Goal: Task Accomplishment & Management: Use online tool/utility

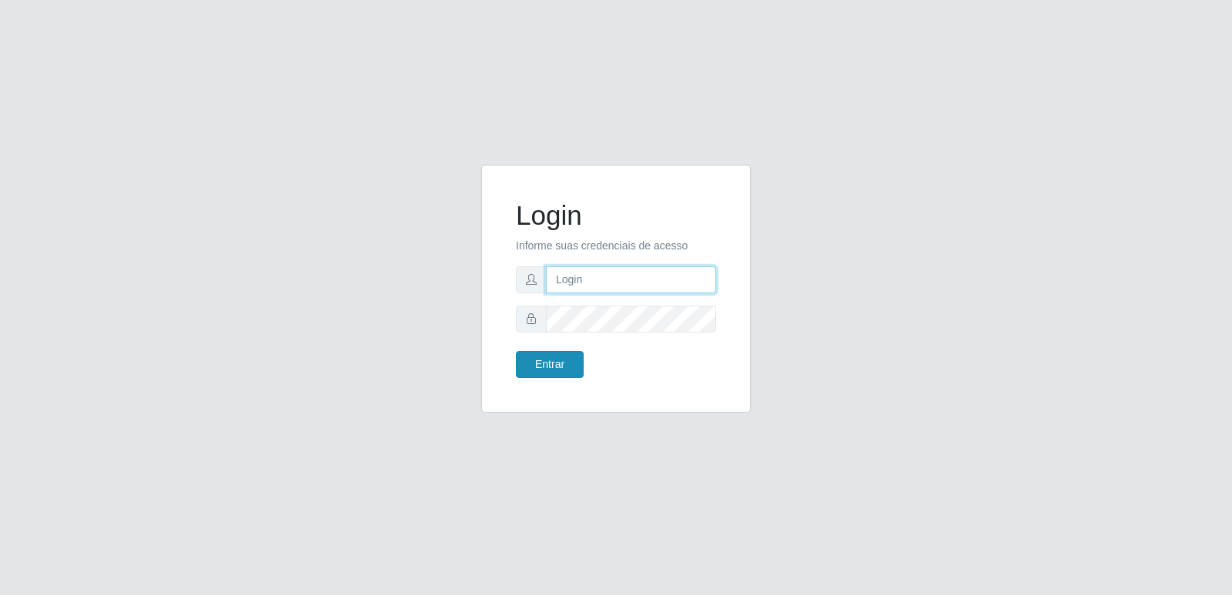
type input "[PERSON_NAME][EMAIL_ADDRESS][DOMAIN_NAME]"
click at [535, 359] on button "Entrar" at bounding box center [550, 364] width 68 height 27
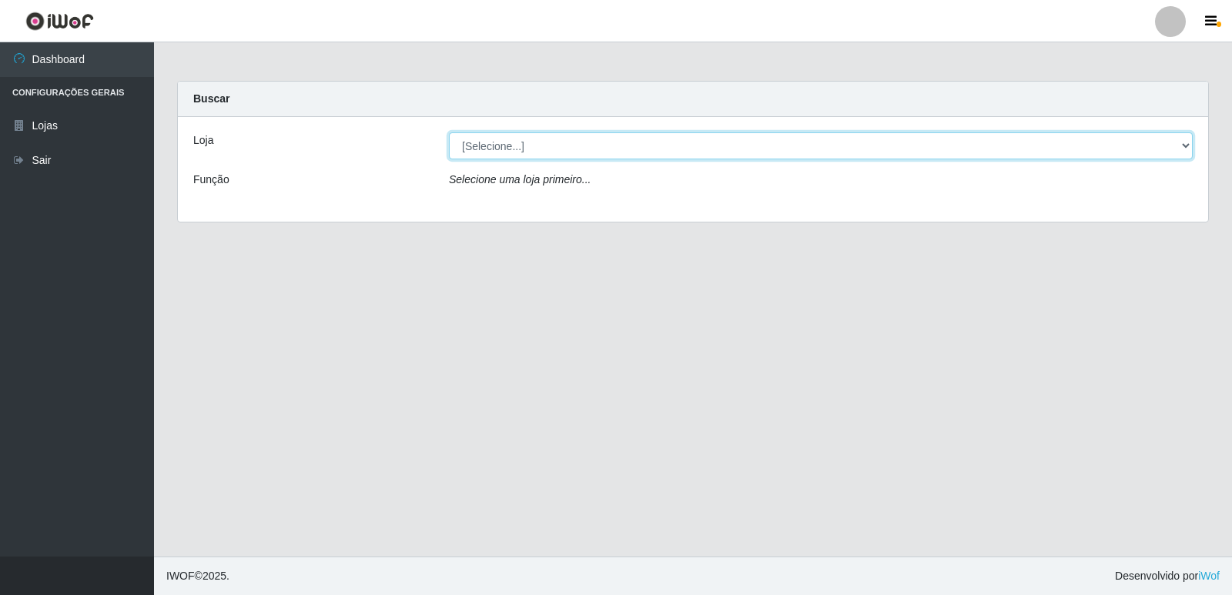
click at [510, 146] on select "[Selecione...] Hiper Queiroz - [GEOGRAPHIC_DATA] [GEOGRAPHIC_DATA] [GEOGRAPHIC_…" at bounding box center [821, 145] width 744 height 27
select select "516"
click at [449, 132] on select "[Selecione...] Hiper Queiroz - [GEOGRAPHIC_DATA] [GEOGRAPHIC_DATA] [GEOGRAPHIC_…" at bounding box center [821, 145] width 744 height 27
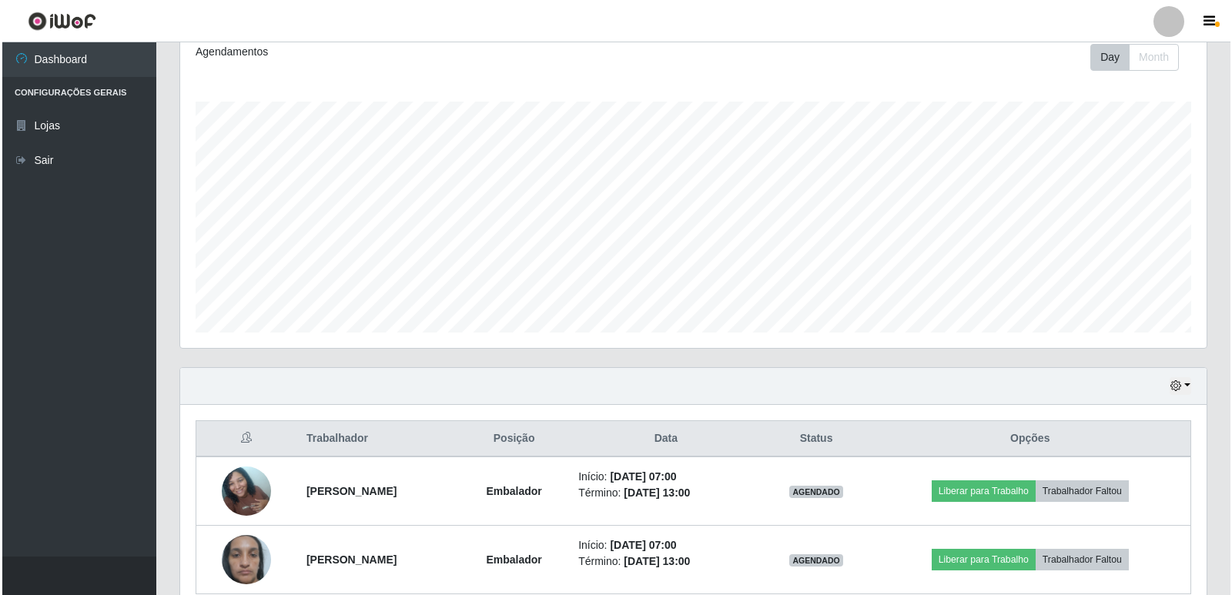
scroll to position [290, 0]
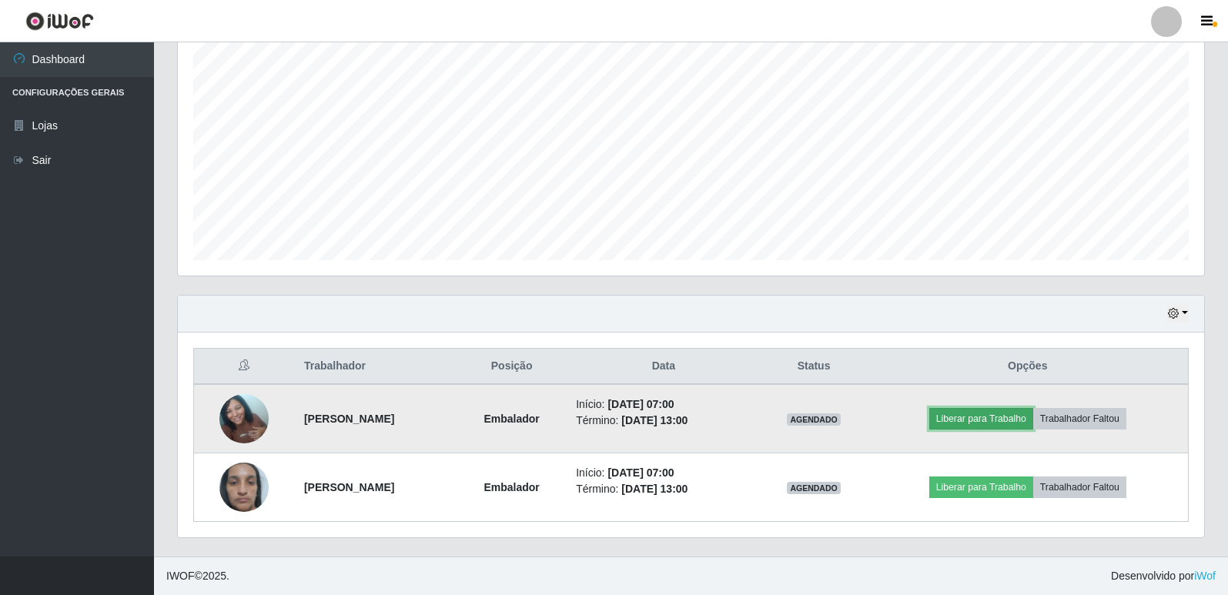
click at [988, 421] on button "Liberar para Trabalho" at bounding box center [981, 419] width 104 height 22
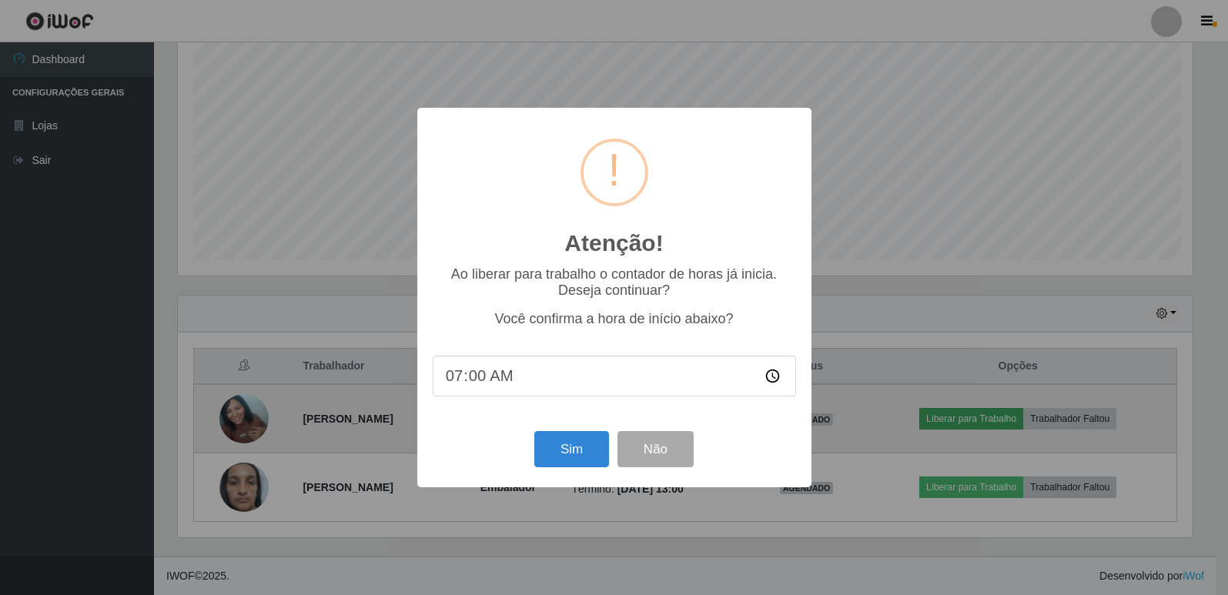
scroll to position [319, 1018]
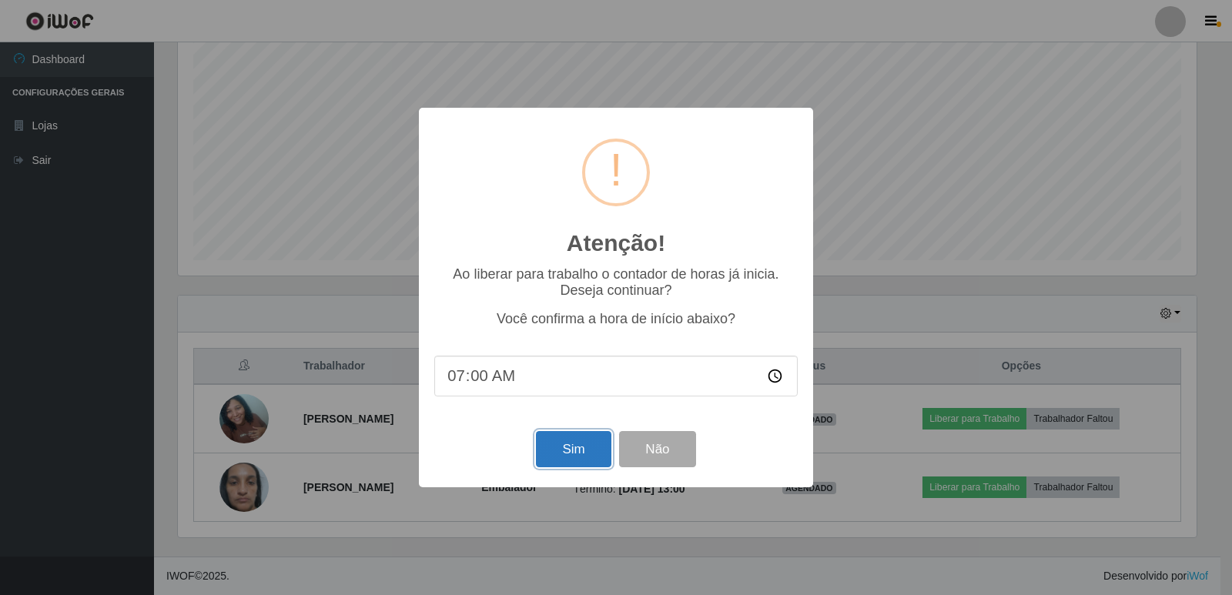
click at [569, 462] on button "Sim" at bounding box center [573, 449] width 75 height 36
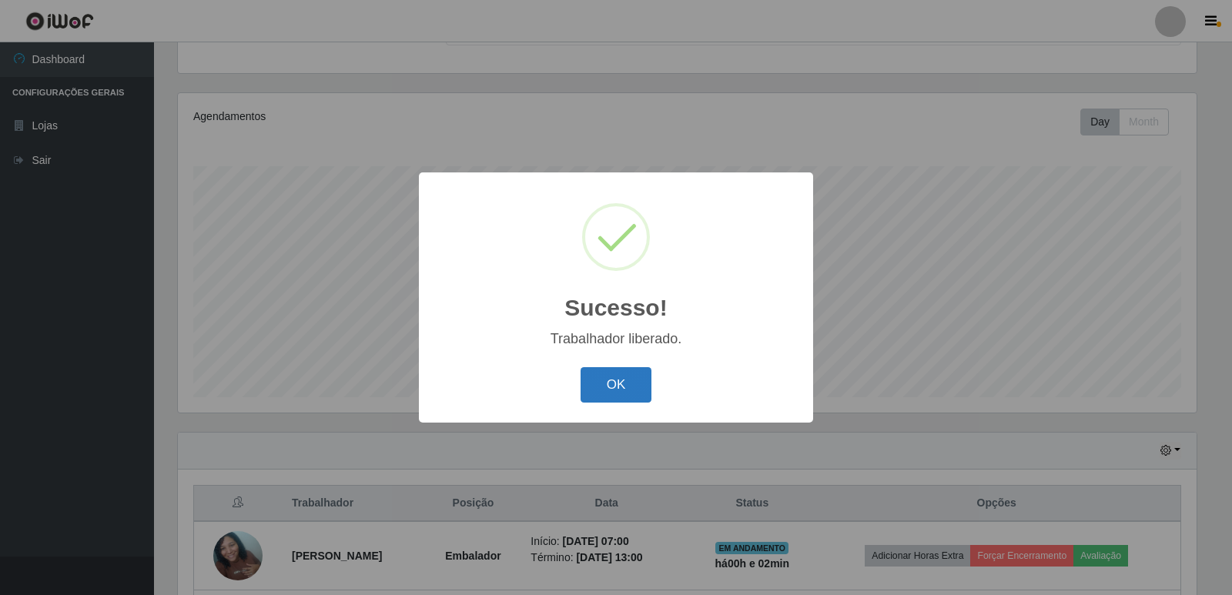
click at [637, 373] on button "OK" at bounding box center [616, 385] width 72 height 36
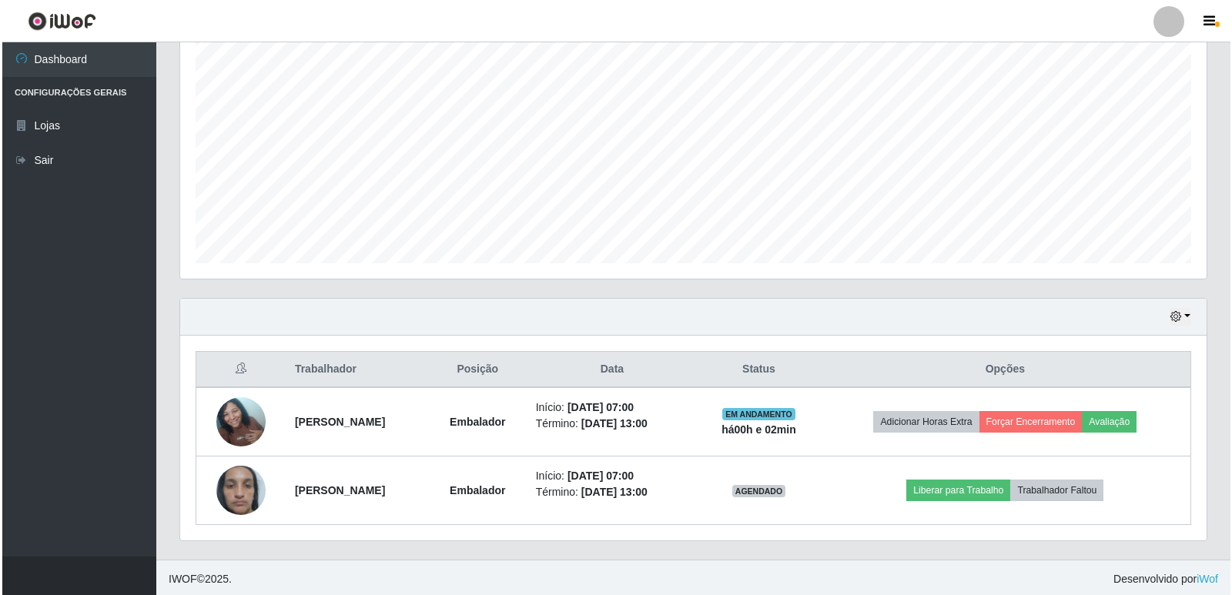
scroll to position [290, 0]
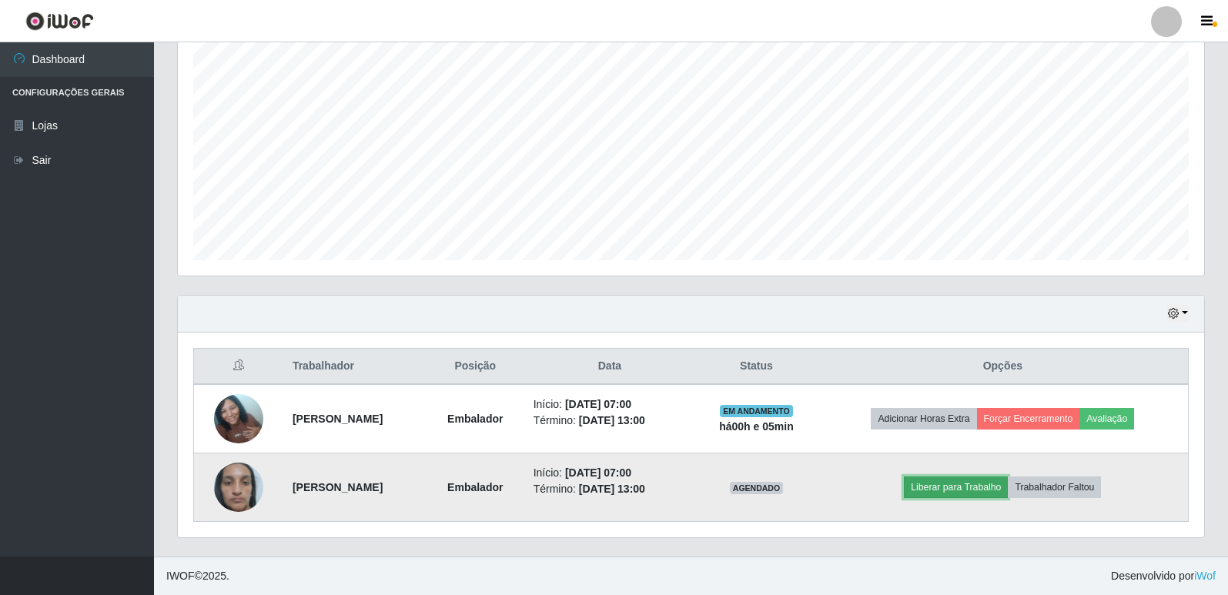
click at [986, 490] on button "Liberar para Trabalho" at bounding box center [956, 487] width 104 height 22
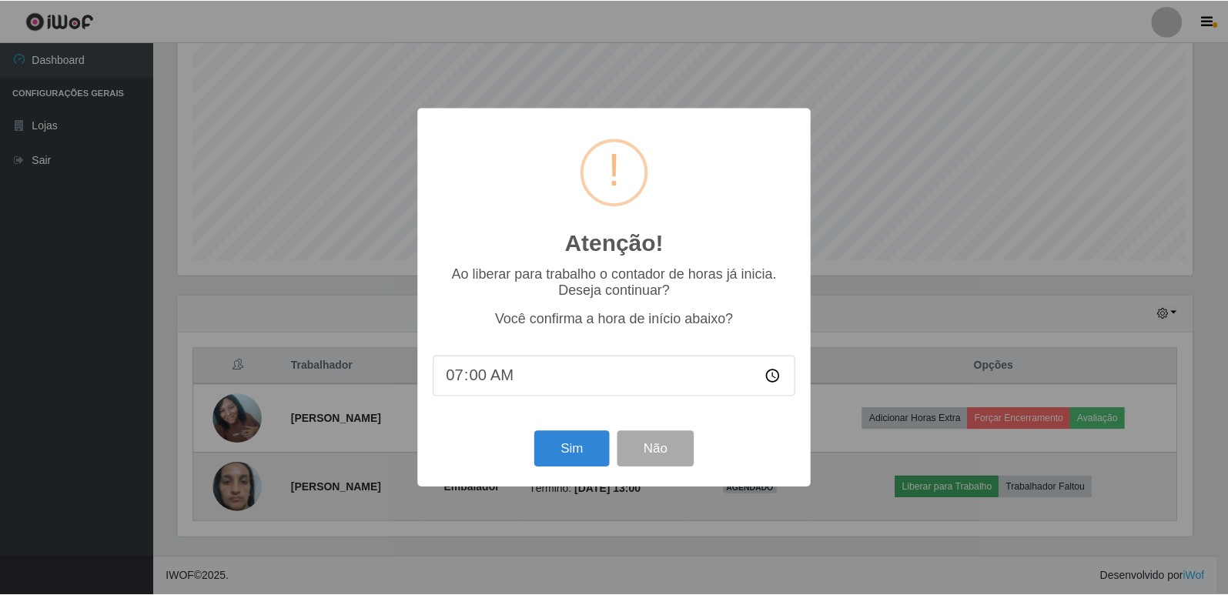
scroll to position [319, 1018]
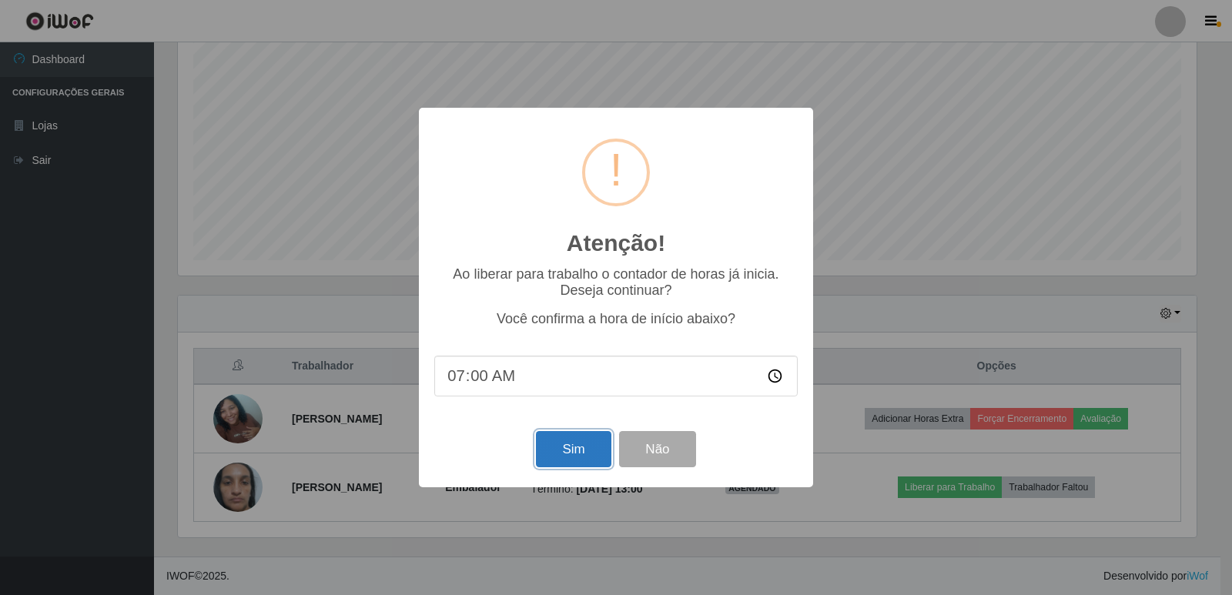
click at [573, 466] on button "Sim" at bounding box center [573, 449] width 75 height 36
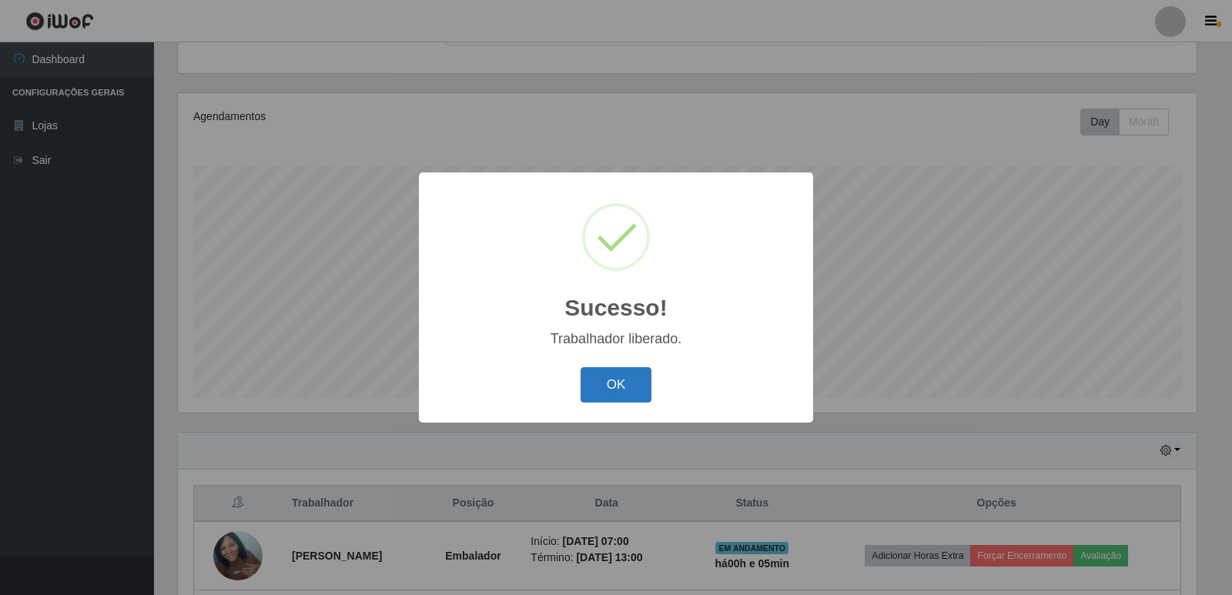
click at [622, 379] on button "OK" at bounding box center [616, 385] width 72 height 36
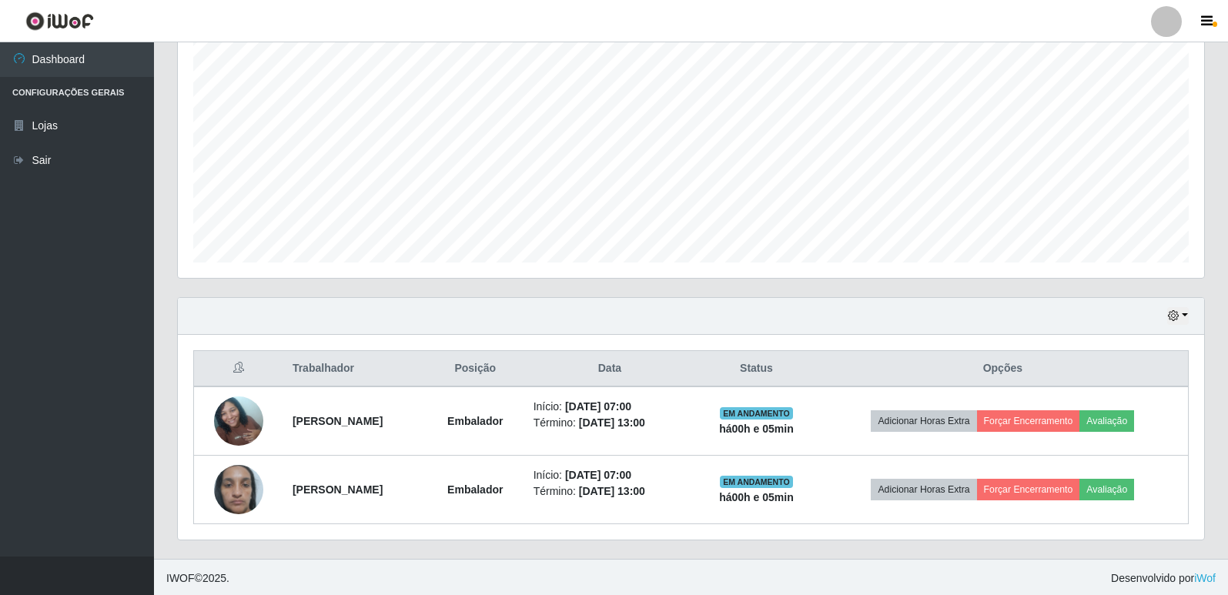
scroll to position [290, 0]
